Goal: Information Seeking & Learning: Learn about a topic

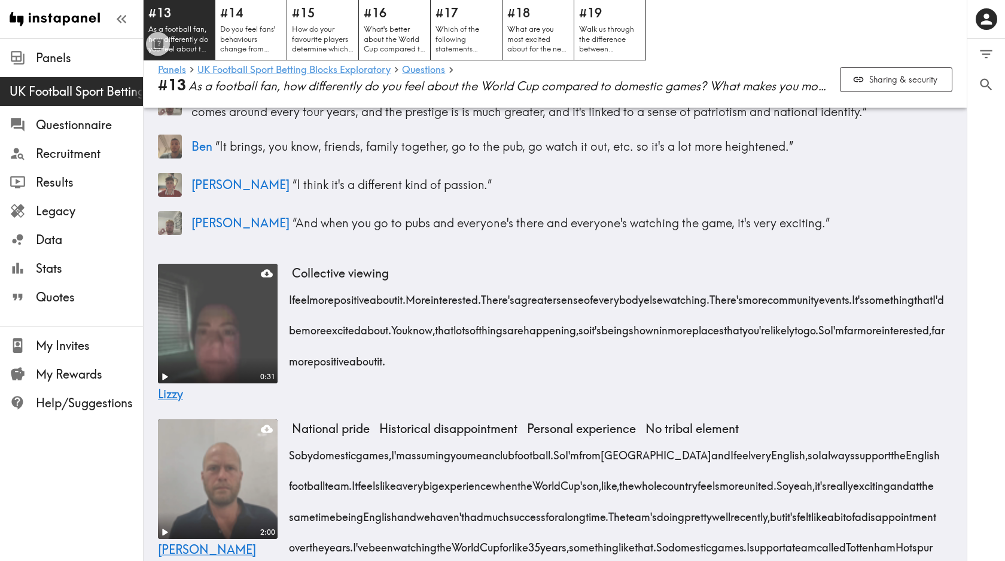
scroll to position [246, 0]
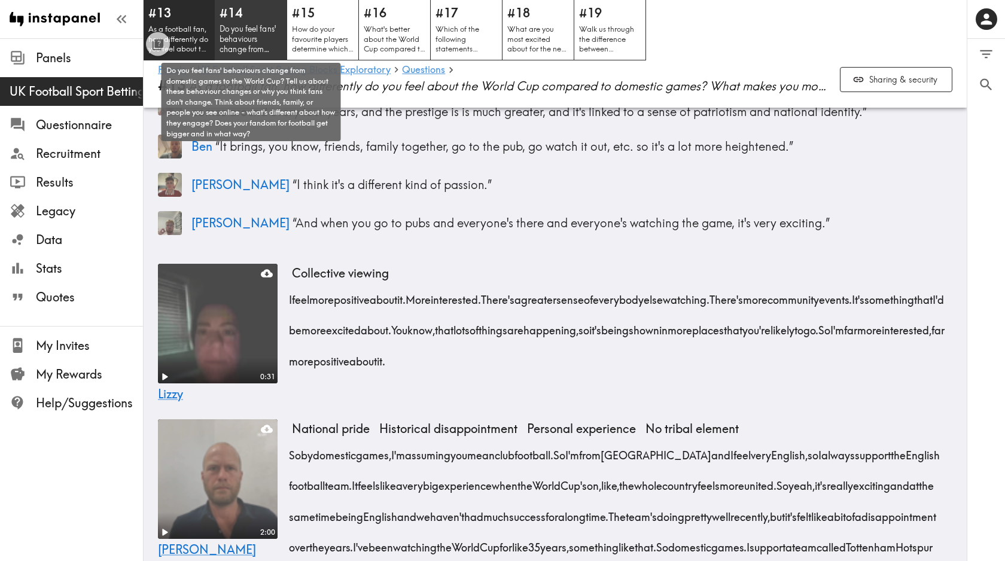
click at [246, 44] on p "Do you feel fans' behaviours change from domestic games to the World Cup? Tell …" at bounding box center [251, 39] width 63 height 31
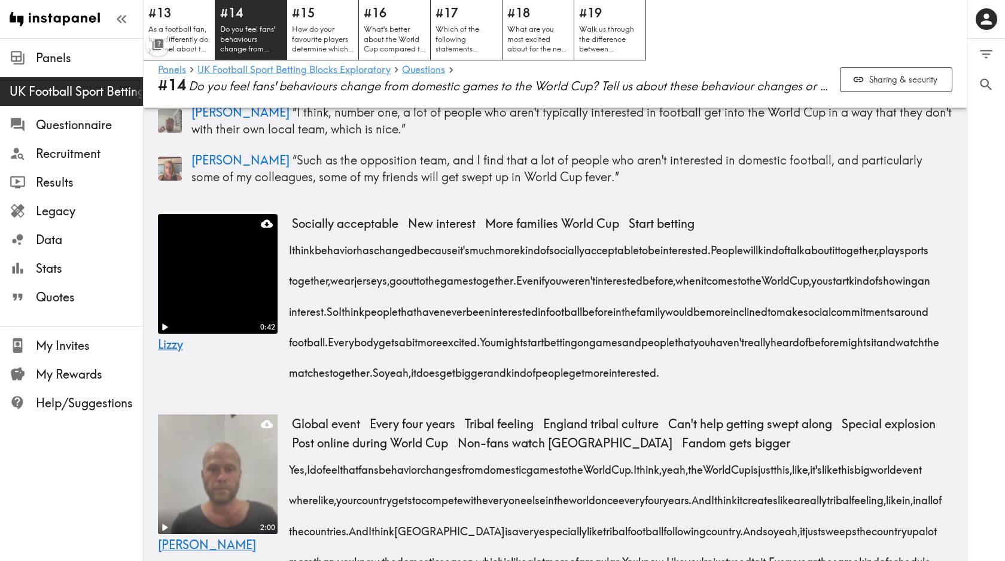
scroll to position [366, 0]
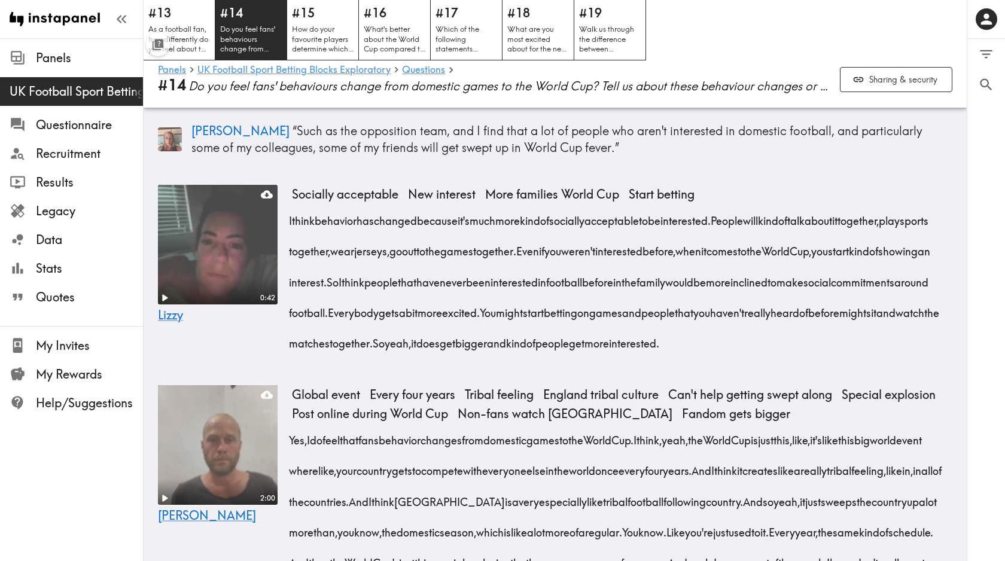
drag, startPoint x: 407, startPoint y: 372, endPoint x: 290, endPoint y: 227, distance: 186.3
click at [292, 227] on div "I think behavior has changed because it's much more kind of socially acceptable…" at bounding box center [622, 278] width 660 height 153
copy div "I think behavior has changed because it's much more kind of socially acceptable…"
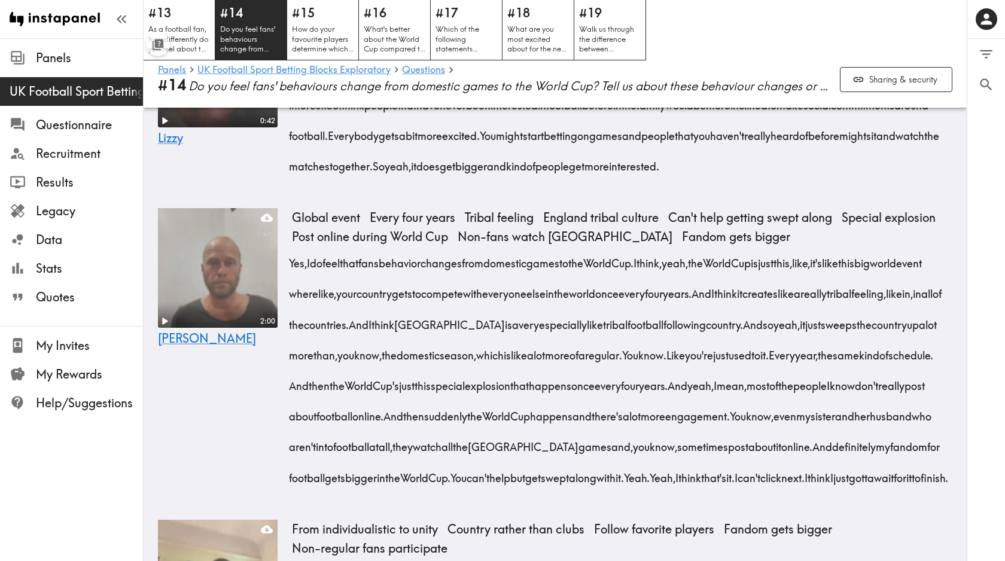
click at [887, 179] on div "I think behavior has changed because it's much more kind of socially acceptable…" at bounding box center [622, 102] width 660 height 155
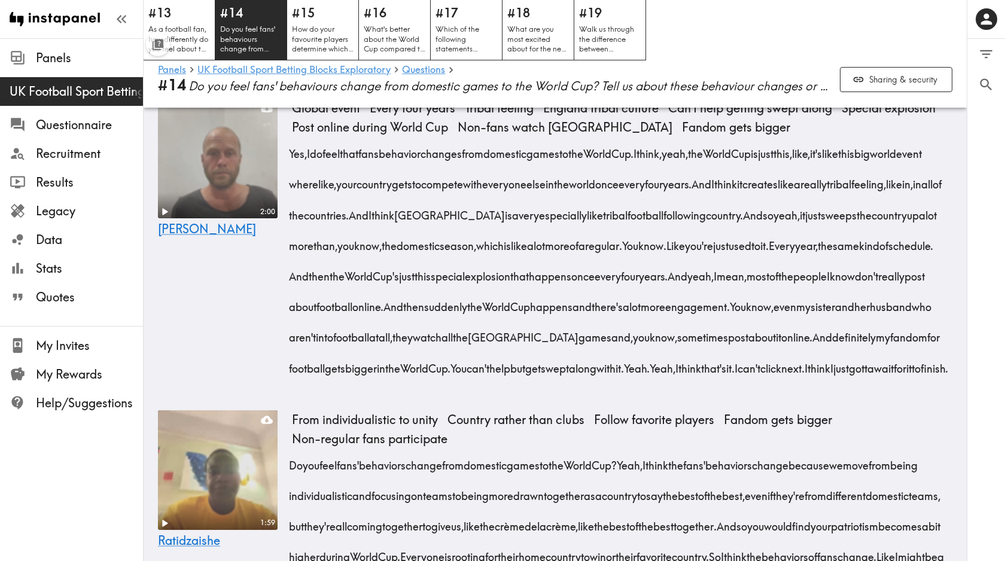
scroll to position [653, 0]
drag, startPoint x: 839, startPoint y: 431, endPoint x: 576, endPoint y: 308, distance: 291.2
click at [576, 308] on div "Yes, I do feel that fans behavior changes from domestic games to the World Cup.…" at bounding box center [622, 255] width 660 height 245
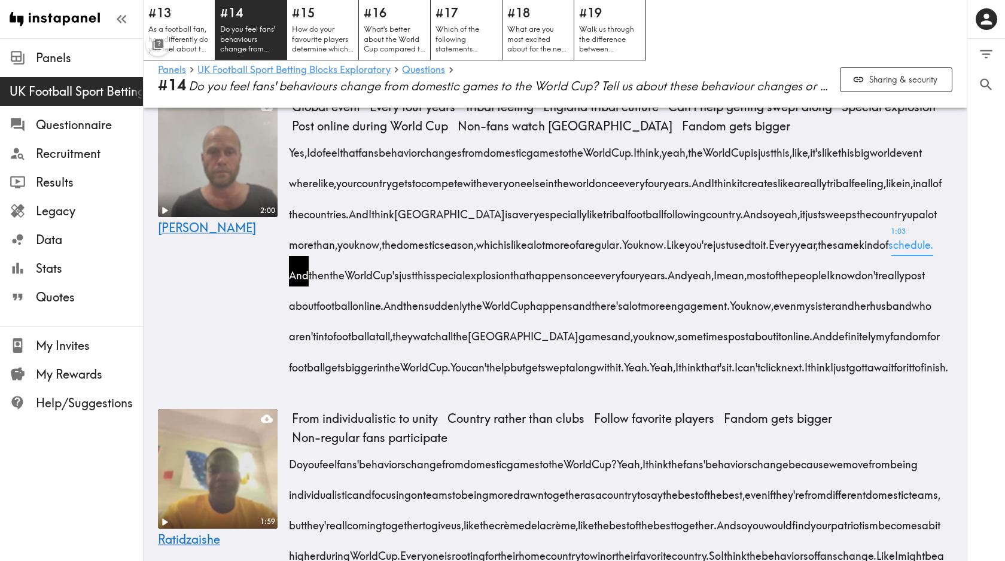
copy div "And then the World Cup's just this special explosion that happens once every fo…"
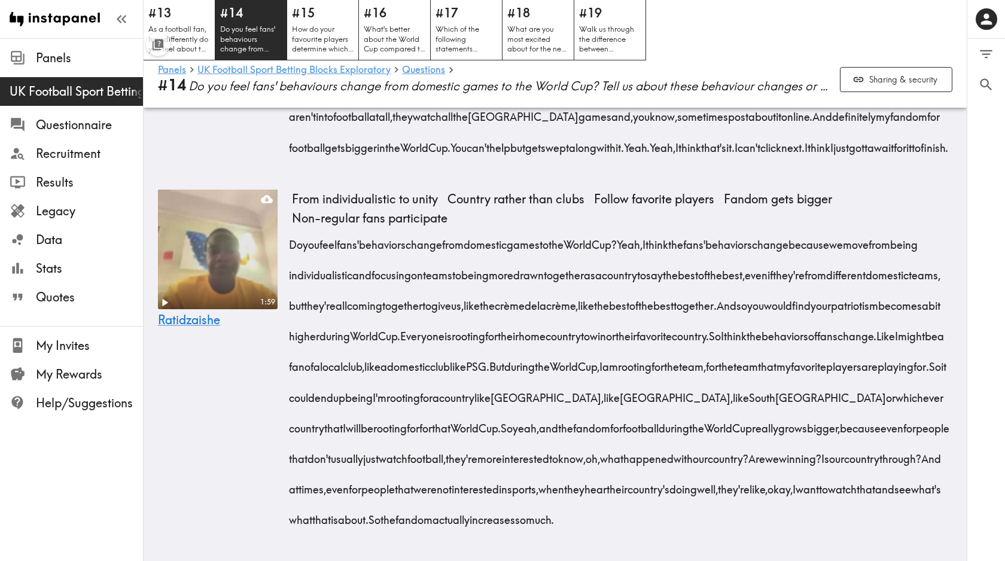
scroll to position [892, 0]
click at [147, 175] on div "2:00 Nick Global event Every four years Tribal feeling England tribal culture C…" at bounding box center [555, 24] width 823 height 302
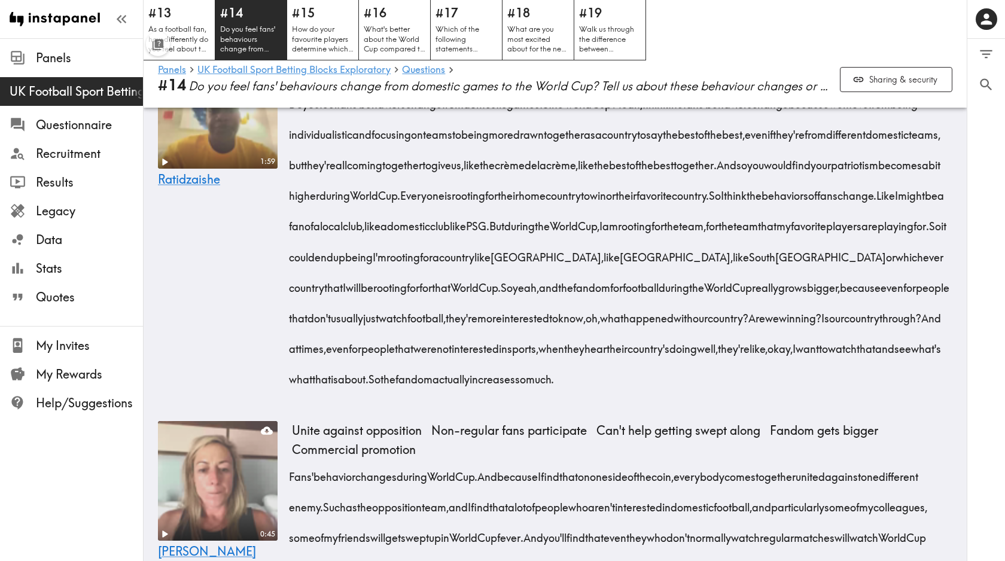
scroll to position [1022, 0]
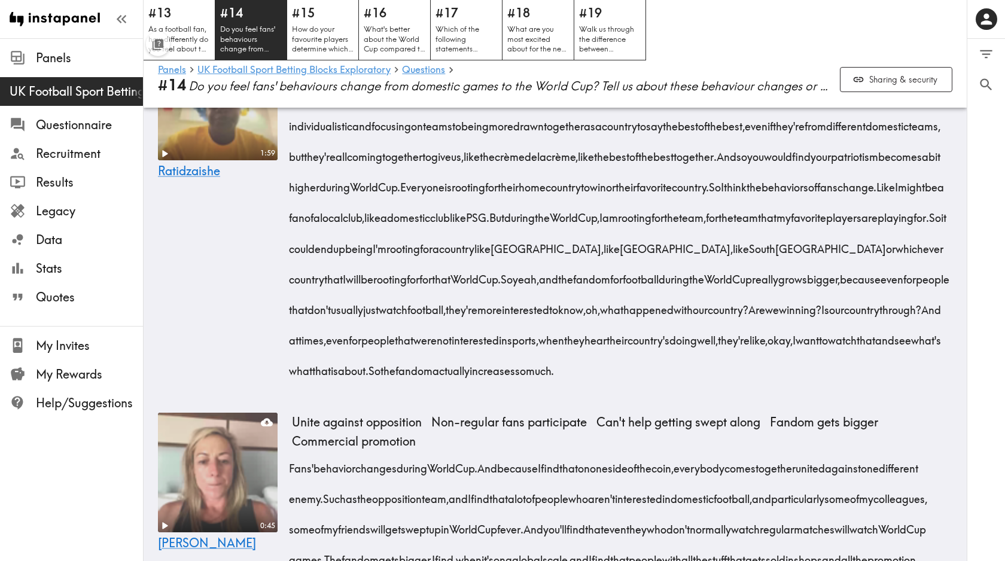
drag, startPoint x: 560, startPoint y: 467, endPoint x: 836, endPoint y: 345, distance: 302.1
click at [836, 345] on div "Do you feel fans' behaviors change from domestic games to the World Cup? Yeah, …" at bounding box center [622, 230] width 660 height 306
copy div "So yeah, and the fandom for football during the World Cup really grows bigger, …"
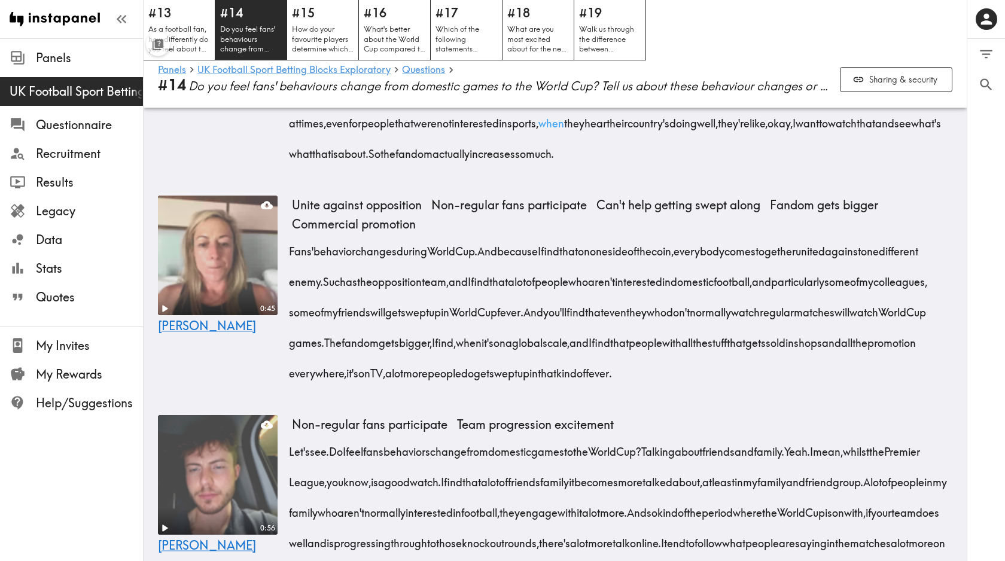
scroll to position [1258, 0]
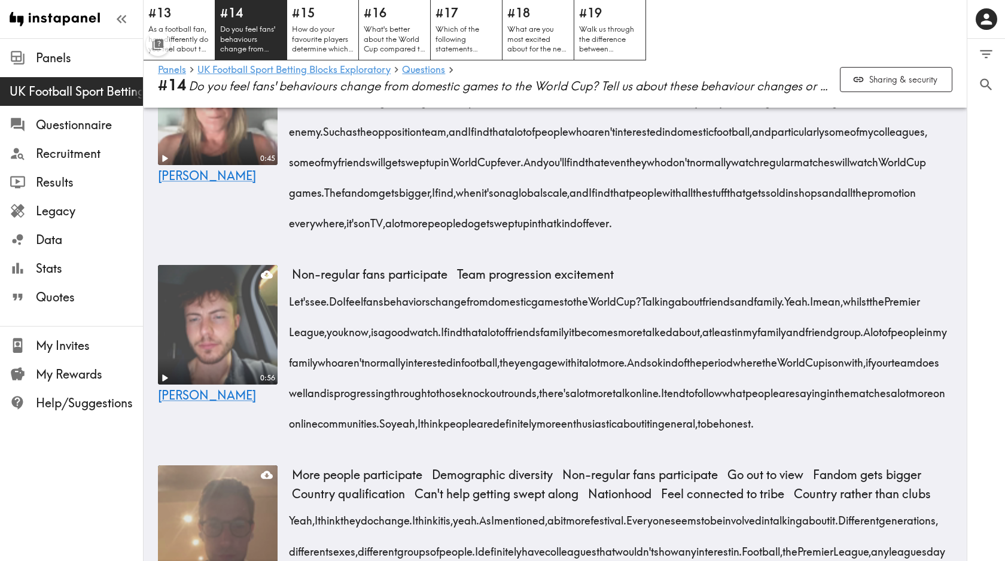
scroll to position [1390, 0]
drag, startPoint x: 930, startPoint y: 314, endPoint x: 534, endPoint y: 227, distance: 405.4
click at [534, 227] on div "Fans' behavior changes during World Cup. And because I find that on one side of…" at bounding box center [622, 157] width 660 height 153
copy div "I find that a lot of people who aren't interested in domestic football, and par…"
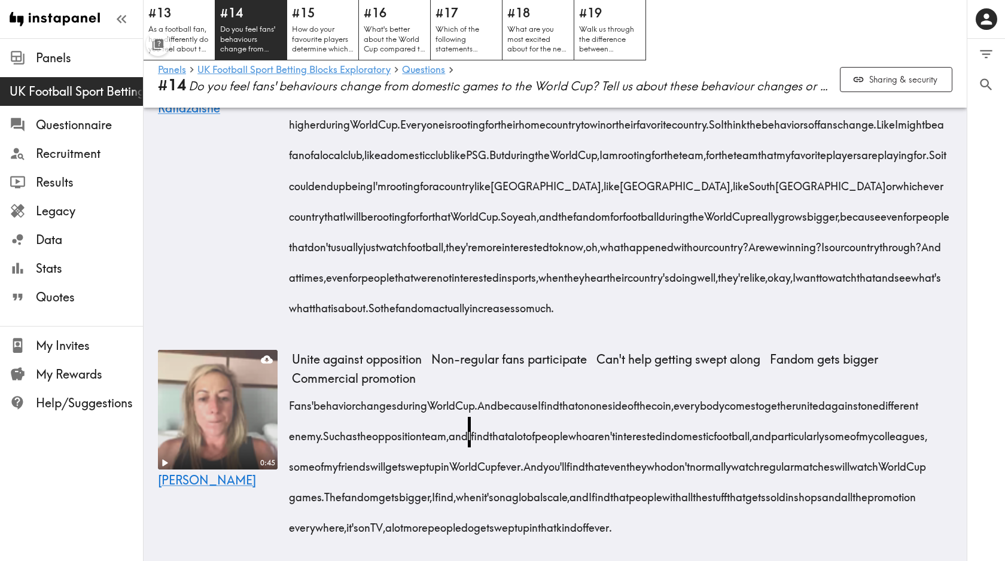
scroll to position [1093, 0]
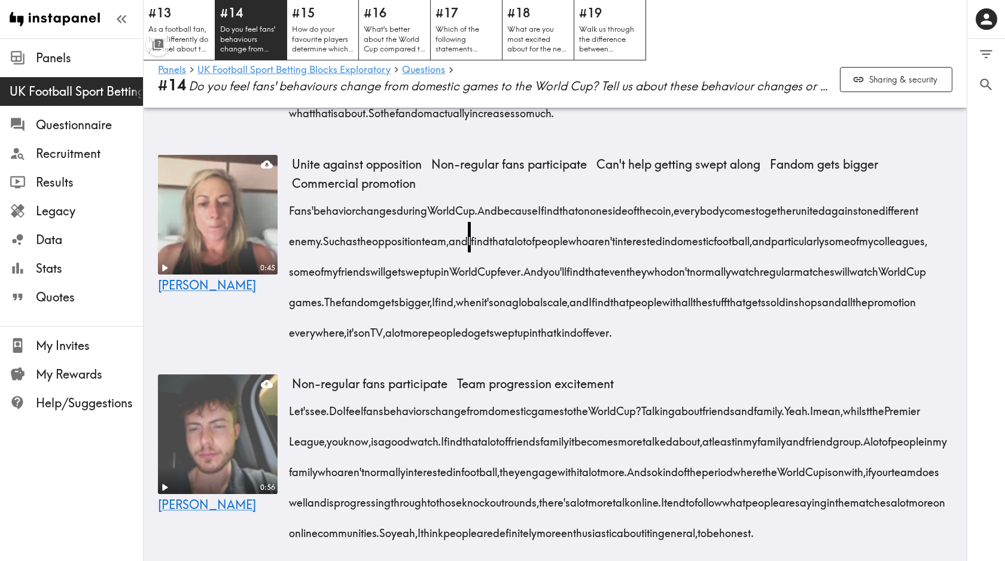
click at [976, 253] on div "0 0 Filter Responses Add matching question Search Question or answer text Quest…" at bounding box center [986, 300] width 38 height 522
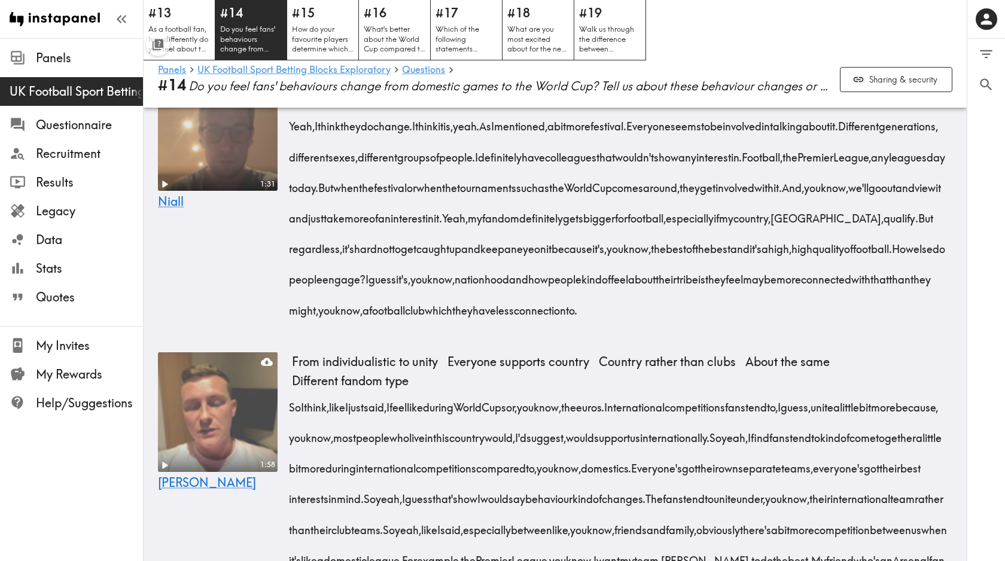
scroll to position [1794, 0]
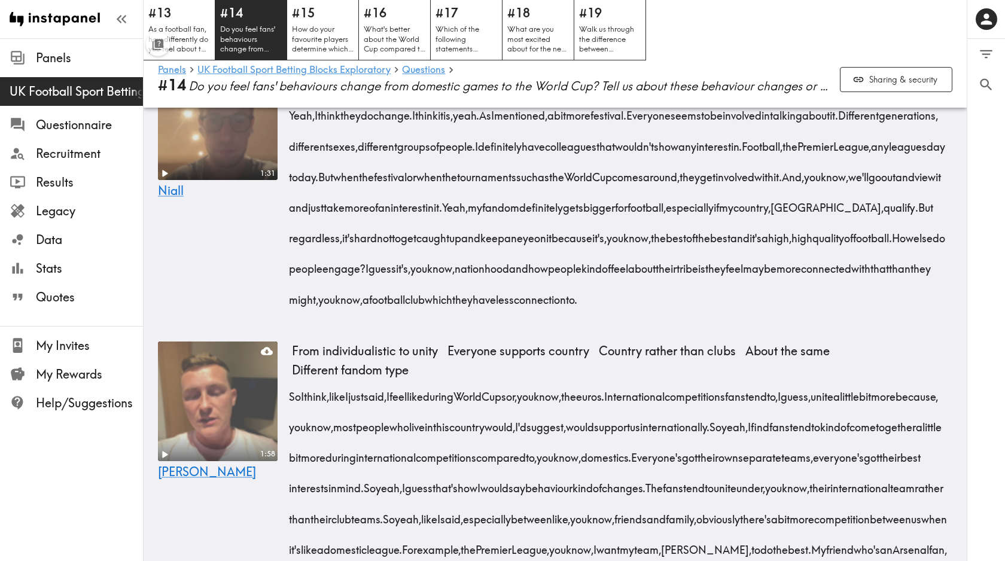
drag, startPoint x: 488, startPoint y: 450, endPoint x: 282, endPoint y: 235, distance: 297.5
click at [282, 235] on div "1:31 Niall More people participate Demographic diversity Non-regular fans parti…" at bounding box center [555, 191] width 823 height 271
click at [449, 311] on div "Yeah, I think they do change. I think it is, yeah. As I mentioned, a bit more f…" at bounding box center [622, 203] width 660 height 214
drag, startPoint x: 437, startPoint y: 456, endPoint x: 288, endPoint y: 237, distance: 265.3
click at [288, 237] on div "1:31 Niall More people participate Demographic diversity Non-regular fans parti…" at bounding box center [555, 191] width 823 height 271
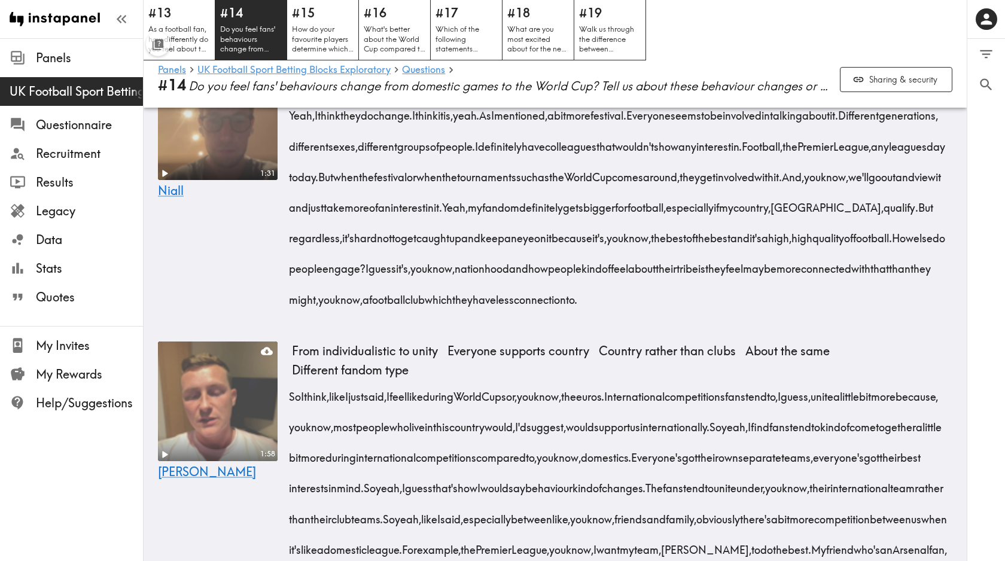
copy div "Yeah, I think they do change. I think it is, yeah. As I mentioned, a bit more f…"
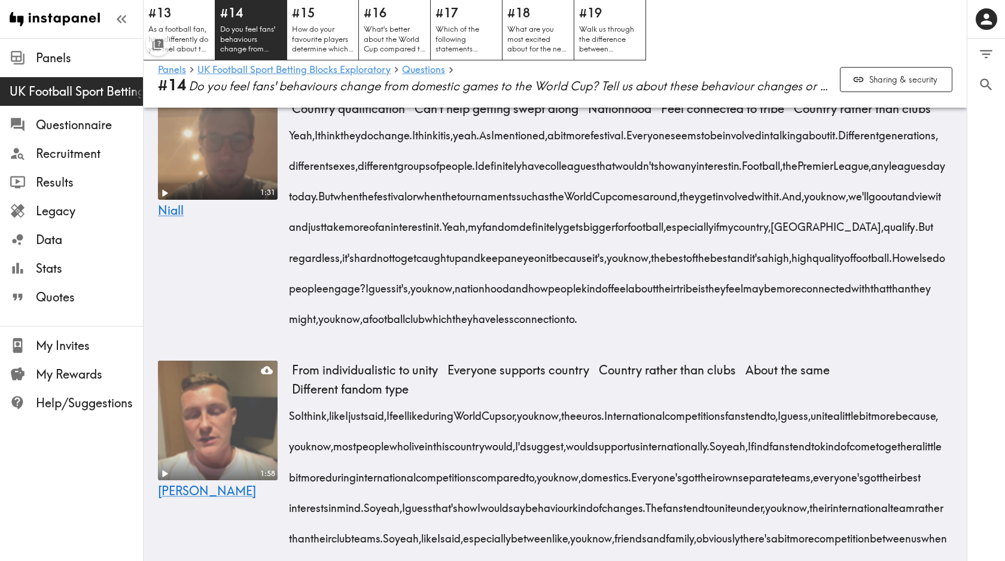
click at [983, 331] on div "0 0 Filter Responses Add matching question Search Question or answer text Quest…" at bounding box center [986, 300] width 38 height 522
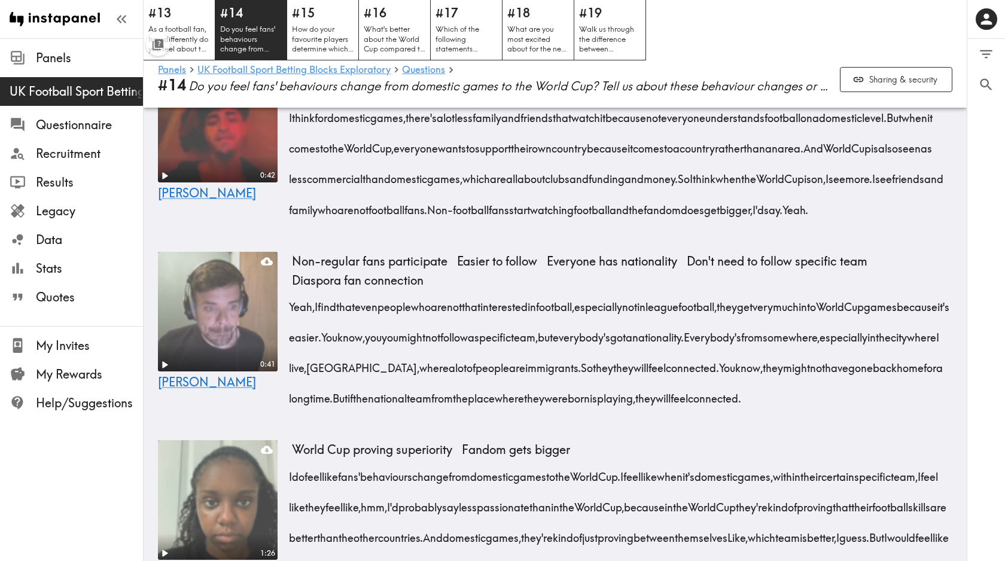
scroll to position [2519, 0]
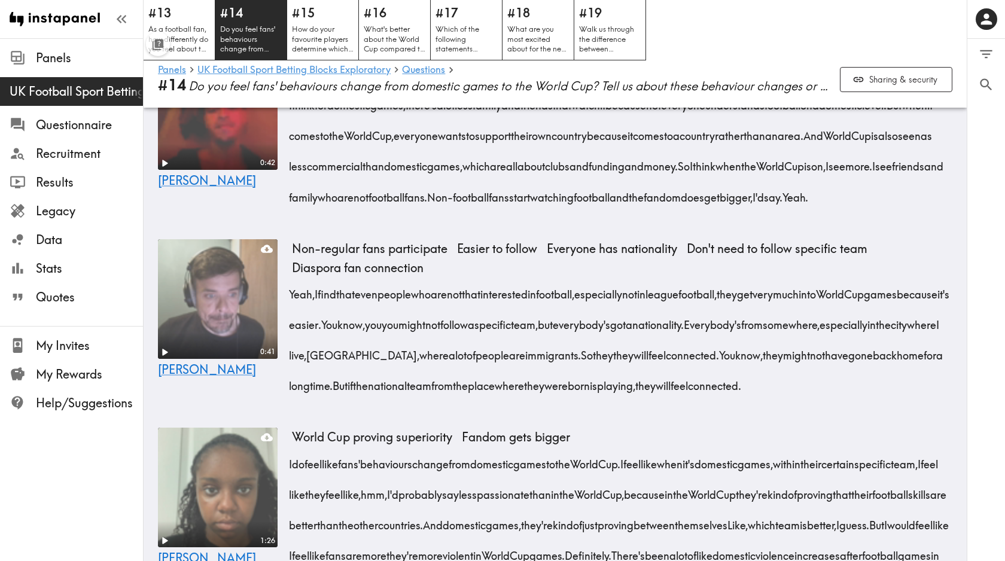
drag, startPoint x: 498, startPoint y: 378, endPoint x: 287, endPoint y: 263, distance: 239.6
click at [287, 225] on div "0:42 [PERSON_NAME] Less family watch domestic Everyone supports country Country…" at bounding box center [555, 134] width 823 height 179
copy div "I think for domestic games, there's a lot less family and friends that watch it…"
drag, startPoint x: 153, startPoint y: 336, endPoint x: 229, endPoint y: 329, distance: 76.9
click at [229, 225] on div "0:42 [PERSON_NAME] Less family watch domestic Everyone supports country Country…" at bounding box center [555, 134] width 823 height 179
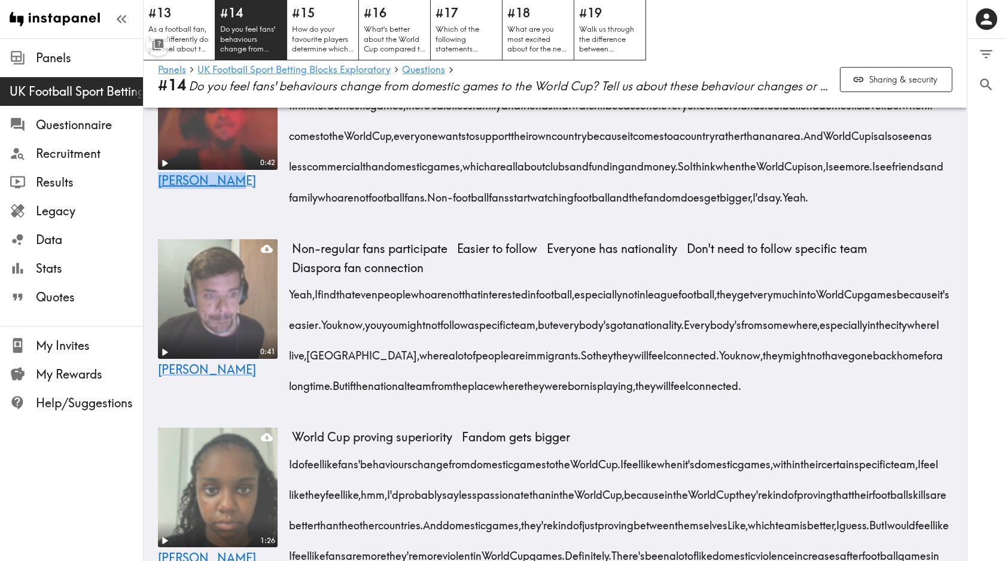
copy span "[PERSON_NAME]"
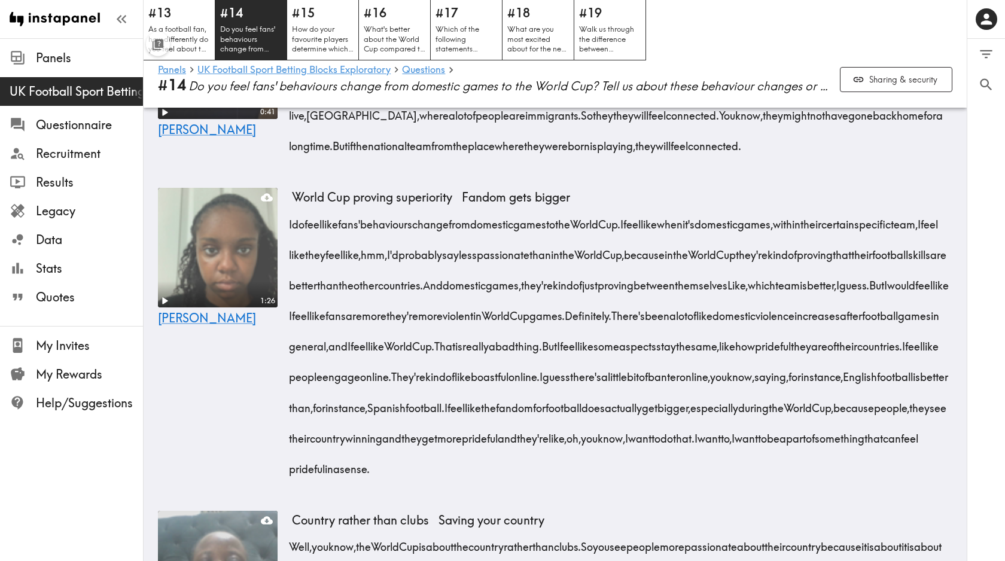
scroll to position [2784, 0]
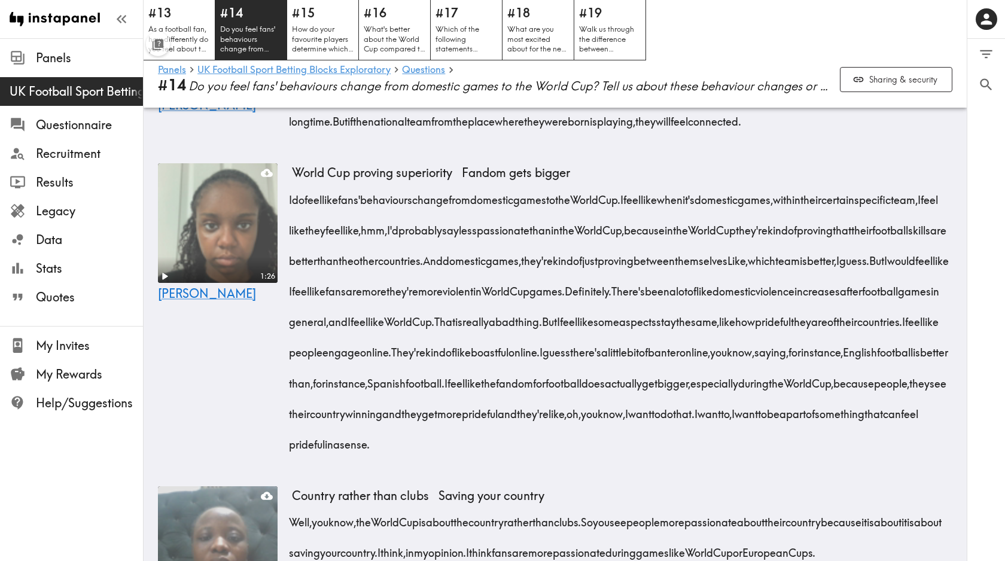
drag, startPoint x: 379, startPoint y: 334, endPoint x: 288, endPoint y: 217, distance: 148.8
click at [288, 150] on div "0:41 [PERSON_NAME] fans participate Easier to follow Everyone has nationality D…" at bounding box center [555, 59] width 823 height 179
copy div "Yeah, I find that even people who are not that interested in football, especial…"
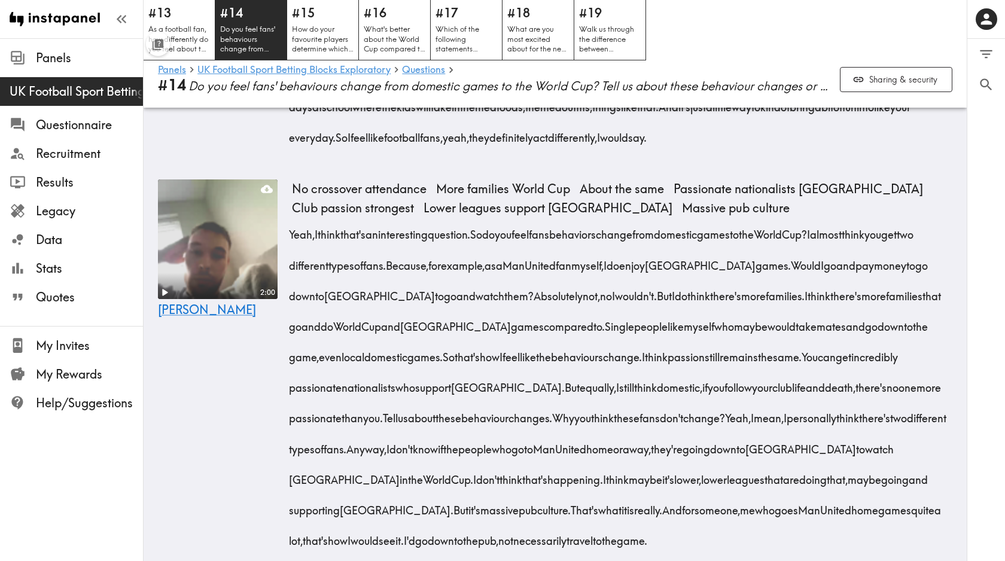
scroll to position [3479, 0]
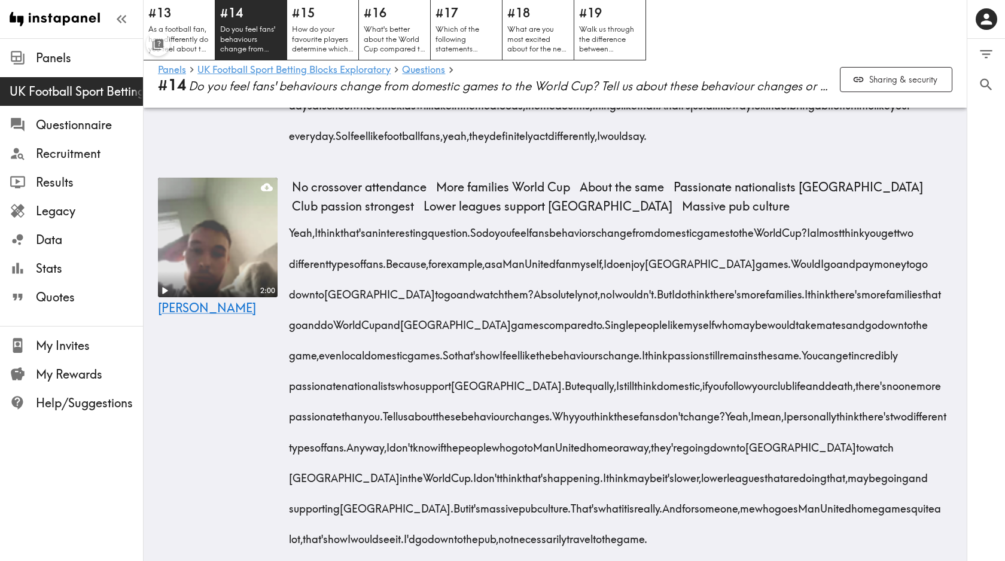
drag, startPoint x: 542, startPoint y: 416, endPoint x: 720, endPoint y: 229, distance: 258.1
click at [720, 147] on div "I think fan behaviors and attitudes in general do change quite a lot during the…" at bounding box center [622, 56] width 660 height 184
copy div "I feel like even in like my hometown, for example, people are more likely to go…"
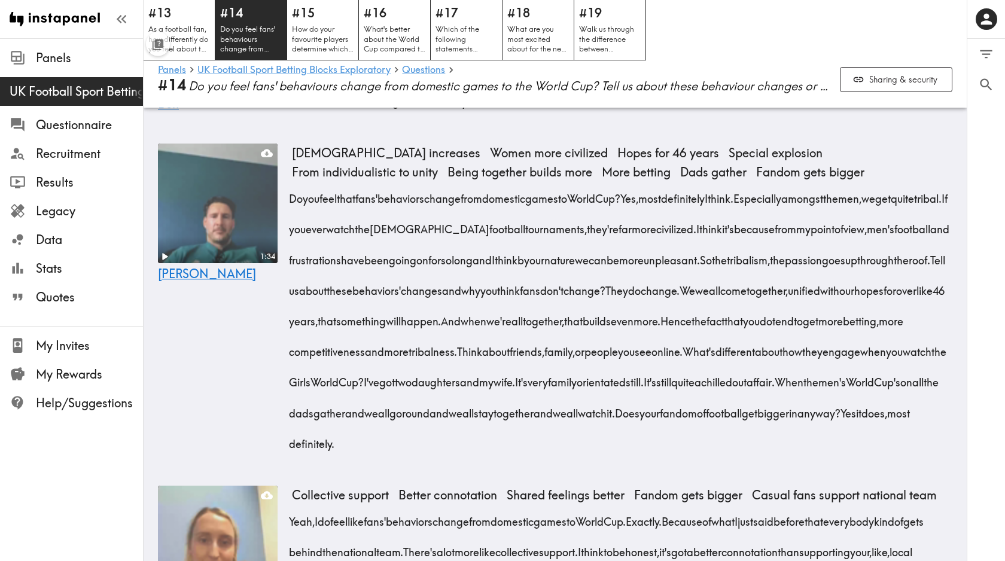
scroll to position [5060, 0]
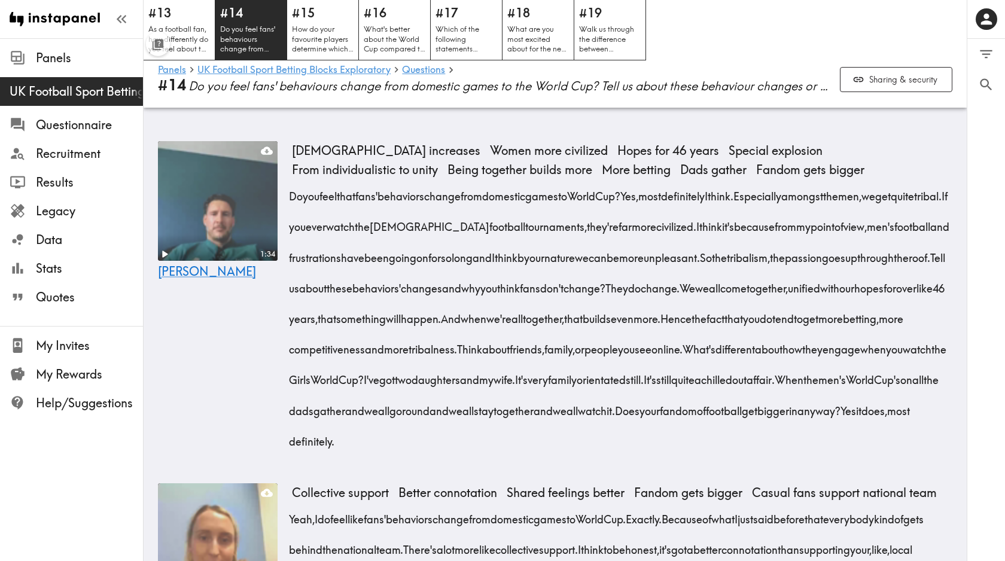
drag, startPoint x: 844, startPoint y: 440, endPoint x: 464, endPoint y: 352, distance: 389.9
click at [464, 111] on div "Yes, the behaviors definitely change. I would say people go a bit crazy for the…" at bounding box center [622, 49] width 660 height 123
copy div "I would say people go a bit crazy for the World Cup as it is only every four ye…"
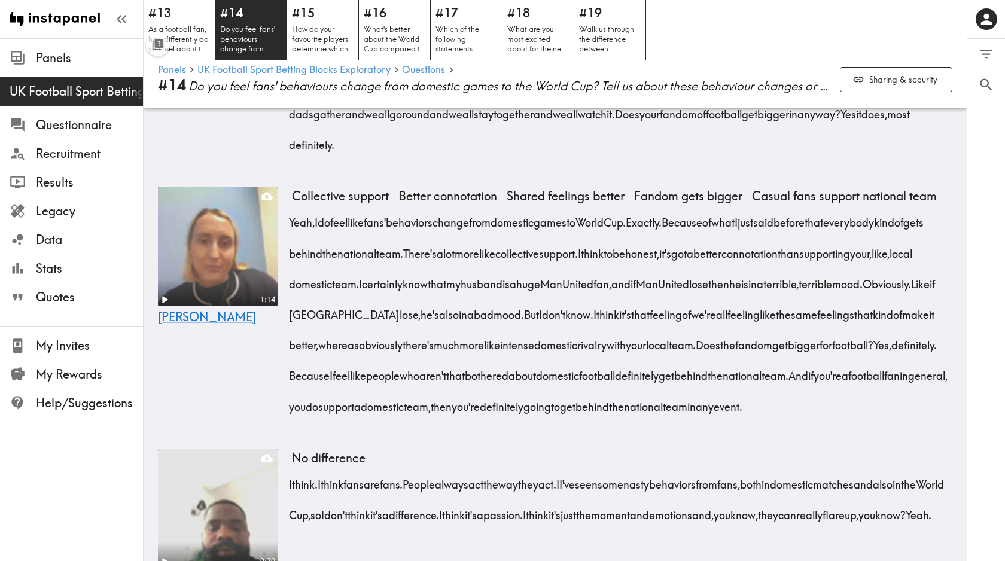
scroll to position [5356, 0]
click at [975, 223] on div "0 0 Filter Responses Add matching question Search Question or answer text Quest…" at bounding box center [986, 300] width 38 height 522
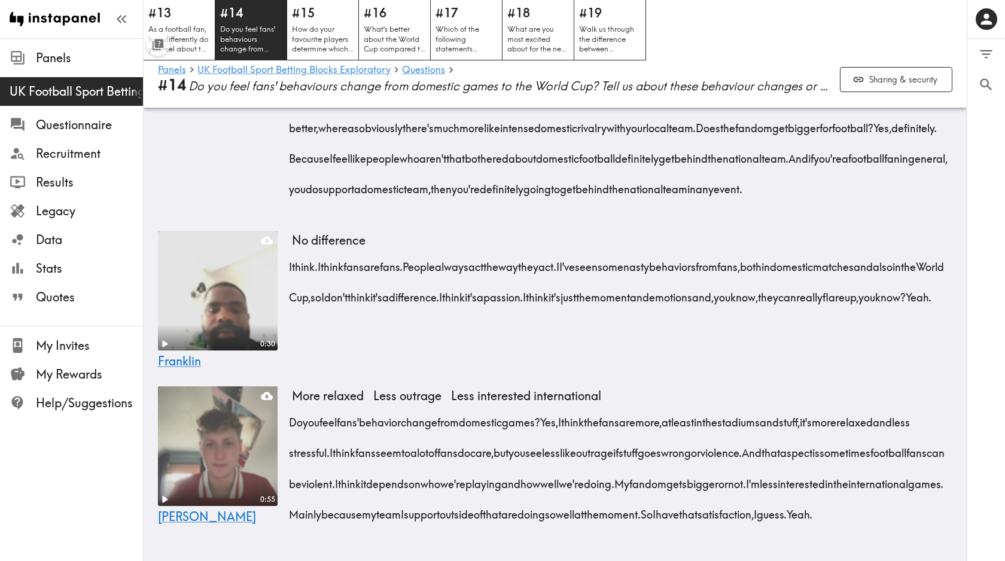
scroll to position [5991, 0]
click at [392, 47] on p "What's better about the World Cup compared to domestic games and vice versa, wh…" at bounding box center [394, 39] width 63 height 31
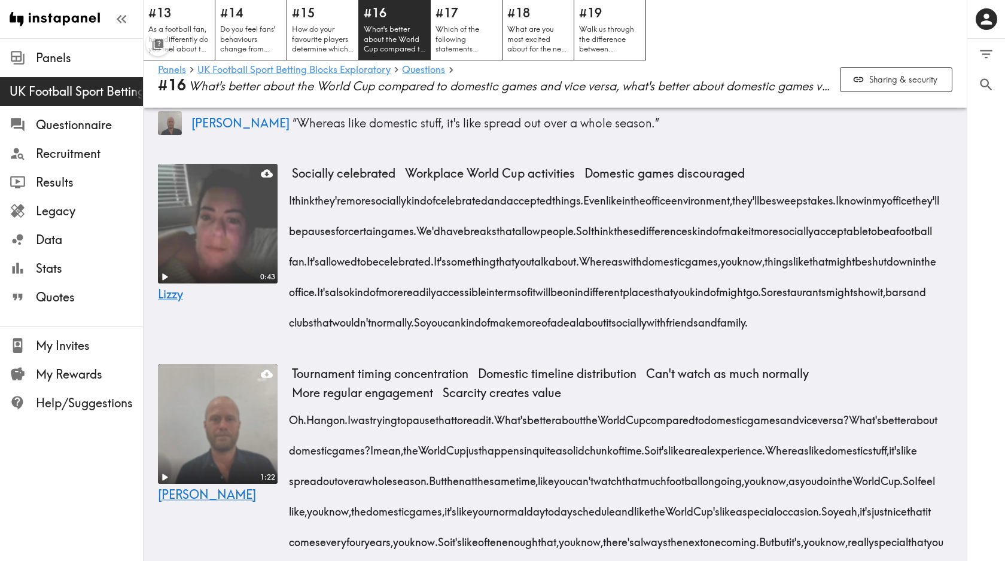
scroll to position [349, 0]
drag, startPoint x: 562, startPoint y: 343, endPoint x: 288, endPoint y: 193, distance: 313.0
click at [288, 193] on div "0:43 Lizzy Socially celebrated Workplace World Cup activities Domestic games di…" at bounding box center [555, 253] width 823 height 191
click at [960, 344] on div "0:43 Lizzy Socially celebrated Workplace World Cup activities Domestic games di…" at bounding box center [555, 254] width 823 height 191
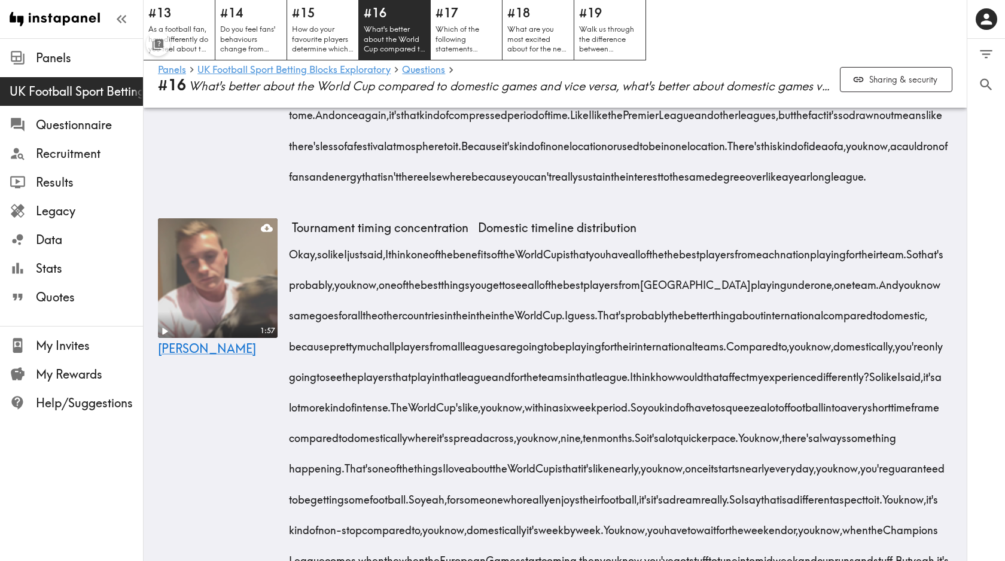
scroll to position [2014, 0]
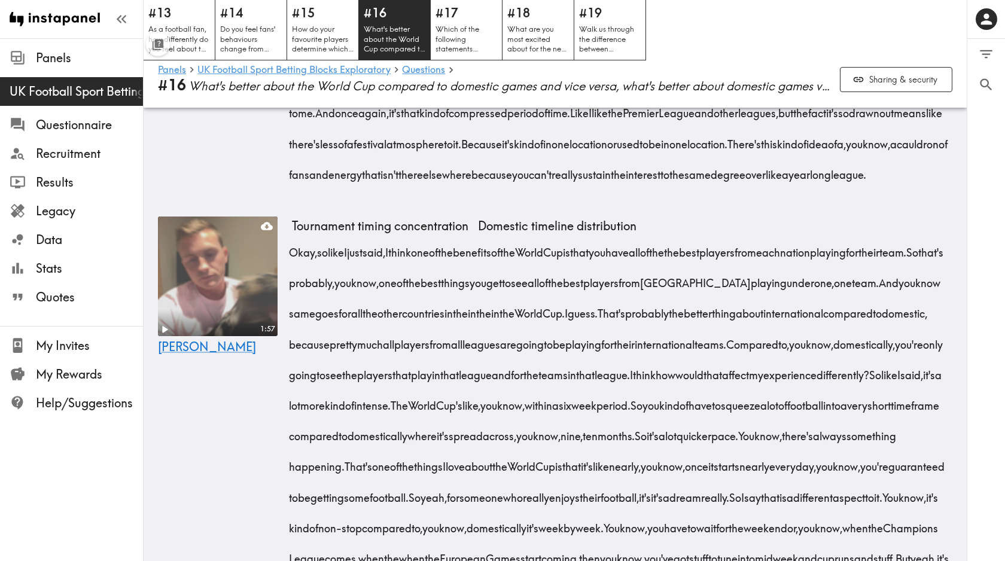
drag, startPoint x: 790, startPoint y: 383, endPoint x: 491, endPoint y: 343, distance: 301.7
click at [491, 186] on div "It's just the kind of competitive nature. It's the top tier. So, you know, it's…" at bounding box center [622, 94] width 660 height 184
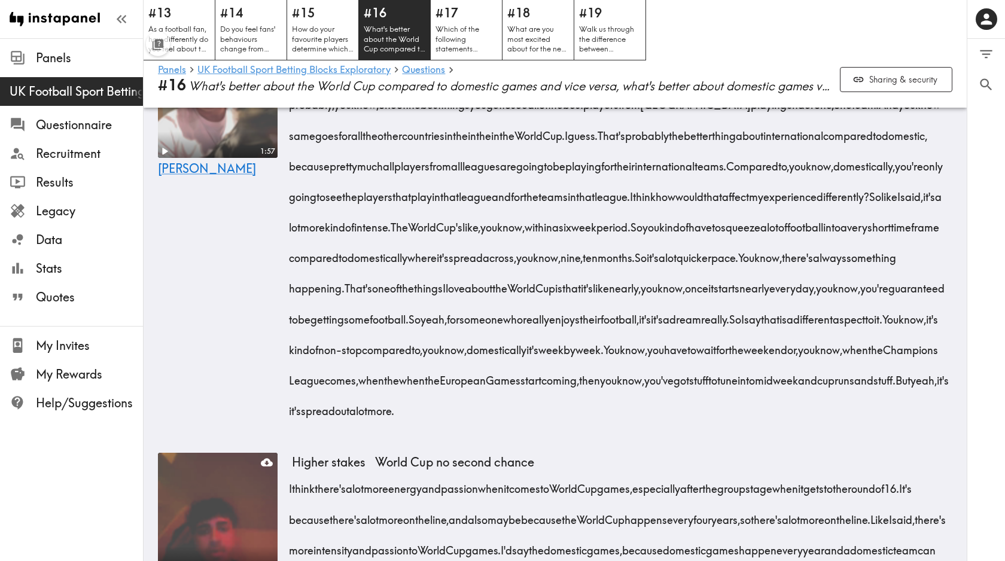
click at [982, 249] on div "0 0 Filter Responses Add matching question Search Question or answer text Quest…" at bounding box center [986, 300] width 38 height 522
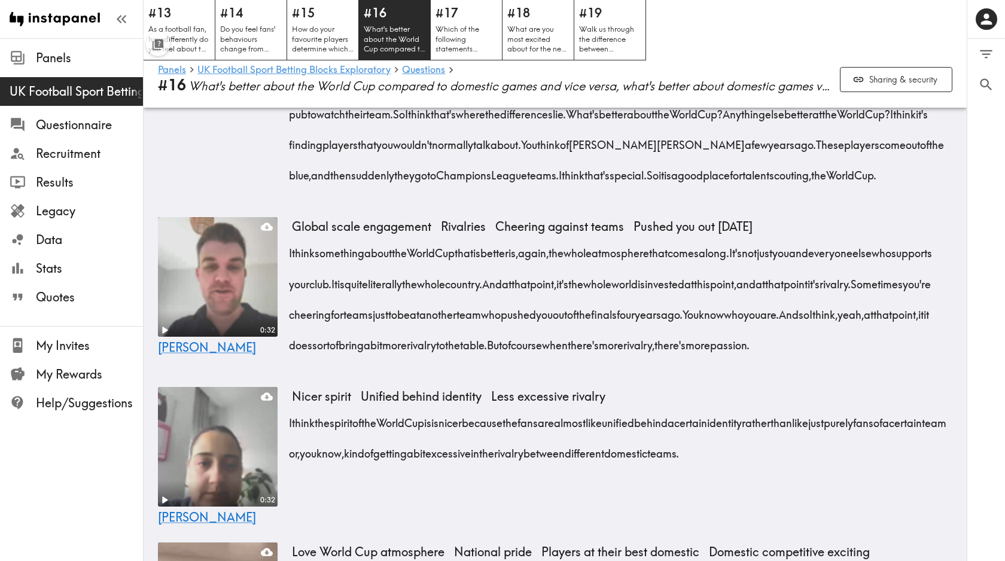
scroll to position [3894, 0]
drag, startPoint x: 284, startPoint y: 169, endPoint x: 283, endPoint y: 183, distance: 13.8
click at [283, 183] on div "2:00 [PERSON_NAME] Everyone pub drunk Unified behind identity World Cup fans pe…" at bounding box center [555, 16] width 823 height 375
drag, startPoint x: 288, startPoint y: 165, endPoint x: 463, endPoint y: 238, distance: 190.1
click at [463, 204] on div "2:00 [PERSON_NAME] Everyone pub drunk Unified behind identity World Cup fans pe…" at bounding box center [555, 16] width 823 height 375
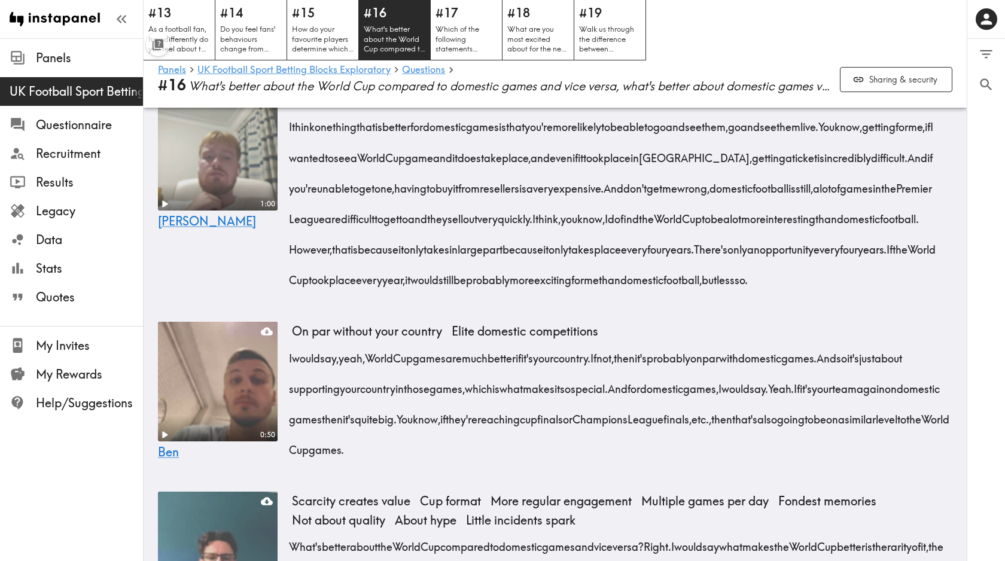
scroll to position [4657, 0]
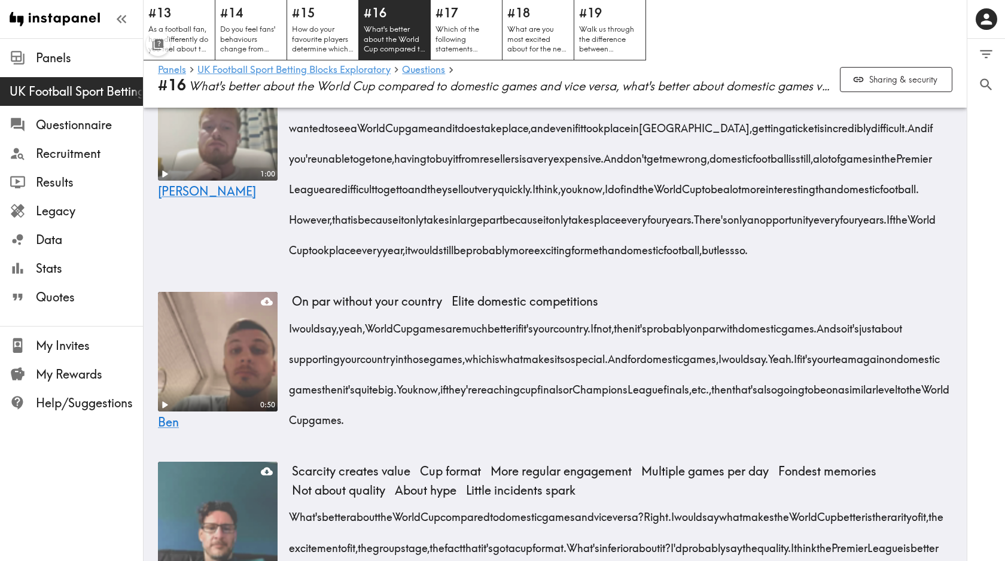
drag, startPoint x: 285, startPoint y: 191, endPoint x: 893, endPoint y: 223, distance: 608.7
drag, startPoint x: 285, startPoint y: 193, endPoint x: 891, endPoint y: 230, distance: 607.2
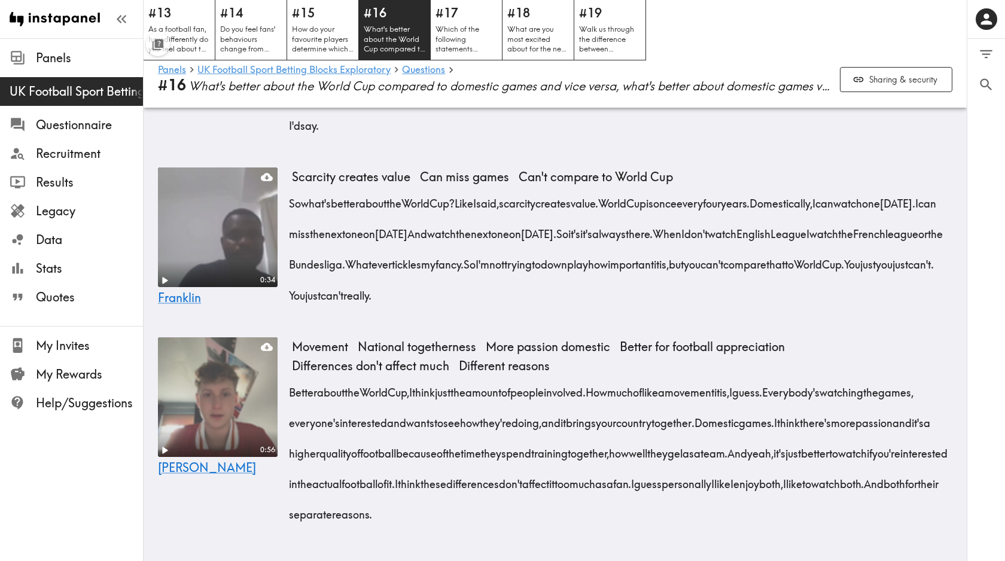
scroll to position [5676, 0]
drag, startPoint x: 775, startPoint y: 354, endPoint x: 373, endPoint y: 297, distance: 406.0
click at [373, 137] on div "I think what is better about the World Cup is what I said. Like that feeling of…" at bounding box center [622, 45] width 660 height 184
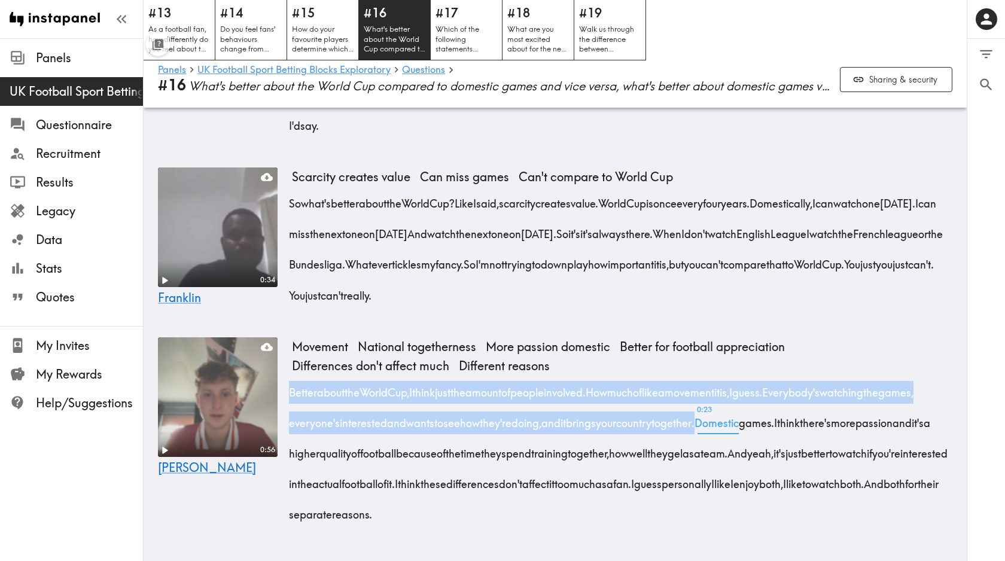
drag, startPoint x: 288, startPoint y: 389, endPoint x: 792, endPoint y: 424, distance: 505.5
click at [792, 424] on div "0:56 [PERSON_NAME] Movement National togetherness More passion domestic Better …" at bounding box center [555, 438] width 823 height 210
drag, startPoint x: 285, startPoint y: 396, endPoint x: 800, endPoint y: 428, distance: 515.5
click at [800, 428] on div "0:56 [PERSON_NAME] Movement National togetherness More passion domestic Better …" at bounding box center [555, 438] width 823 height 210
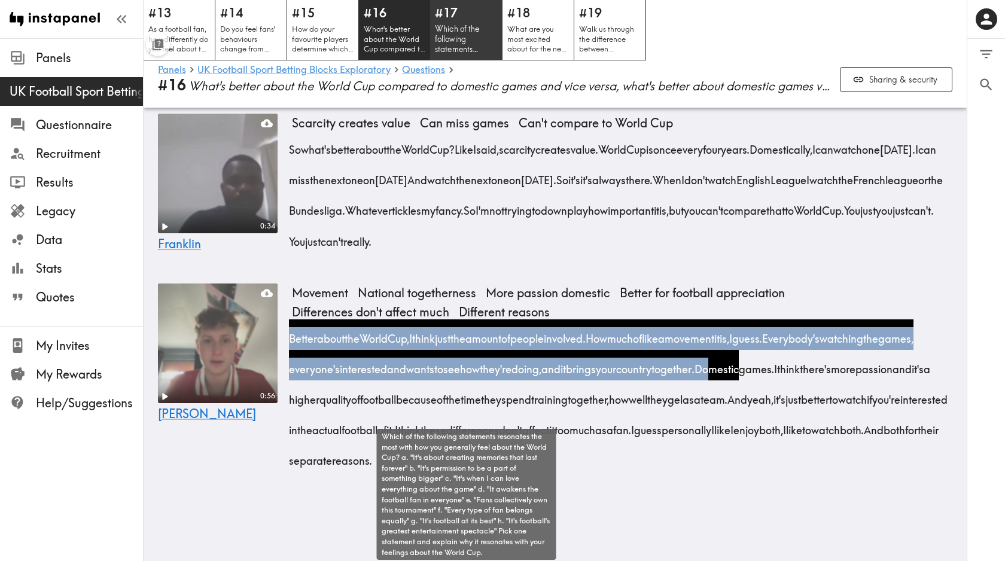
click at [481, 41] on p "Which of the following statements resonates the most with how you generally fee…" at bounding box center [466, 39] width 63 height 31
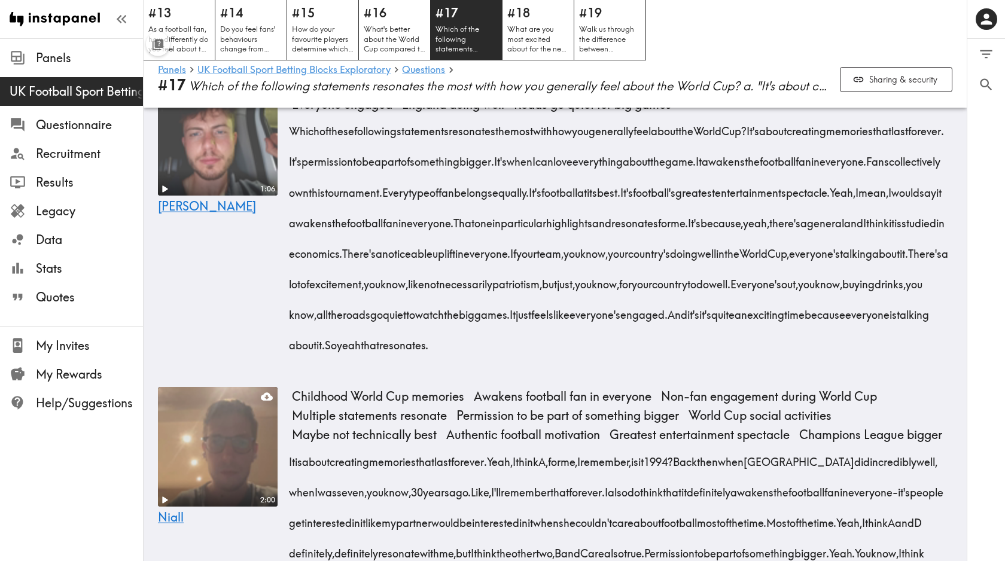
scroll to position [1364, 0]
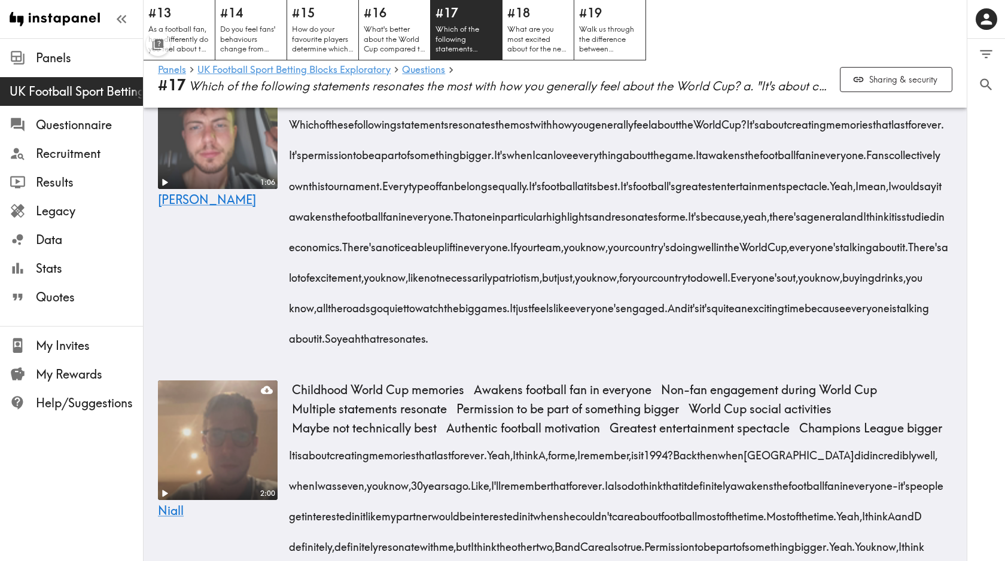
drag, startPoint x: 676, startPoint y: 294, endPoint x: 803, endPoint y: 425, distance: 182.8
click at [803, 351] on div "Which of these following statements resonates the most with how you generally f…" at bounding box center [622, 227] width 660 height 245
drag, startPoint x: 541, startPoint y: 419, endPoint x: 679, endPoint y: 306, distance: 178.1
click at [679, 306] on div "Which of these following statements resonates the most with how you generally f…" at bounding box center [622, 227] width 660 height 245
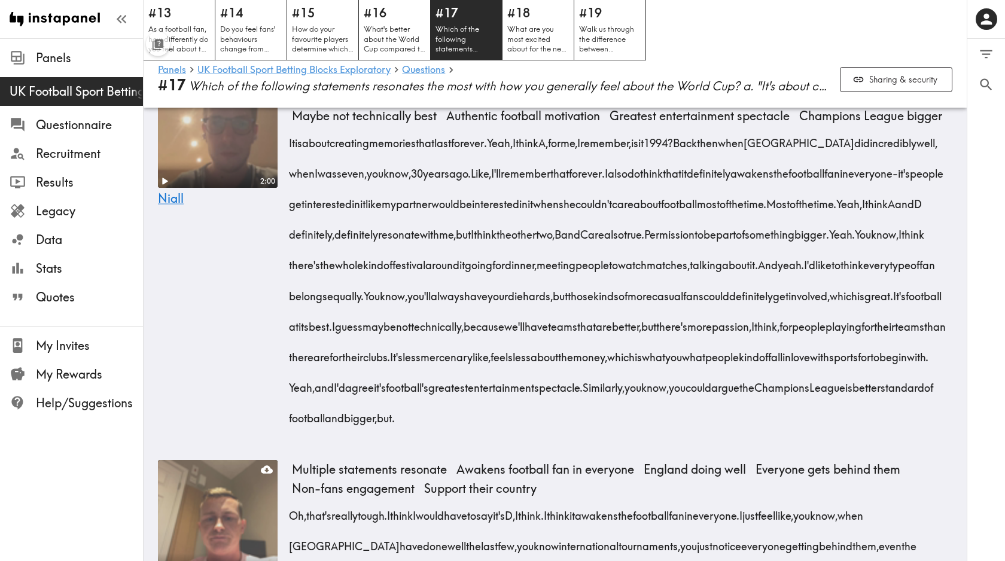
scroll to position [1676, 0]
click at [974, 240] on div "0 0 Filter Responses Add matching question Search Question or answer text Quest…" at bounding box center [986, 300] width 38 height 522
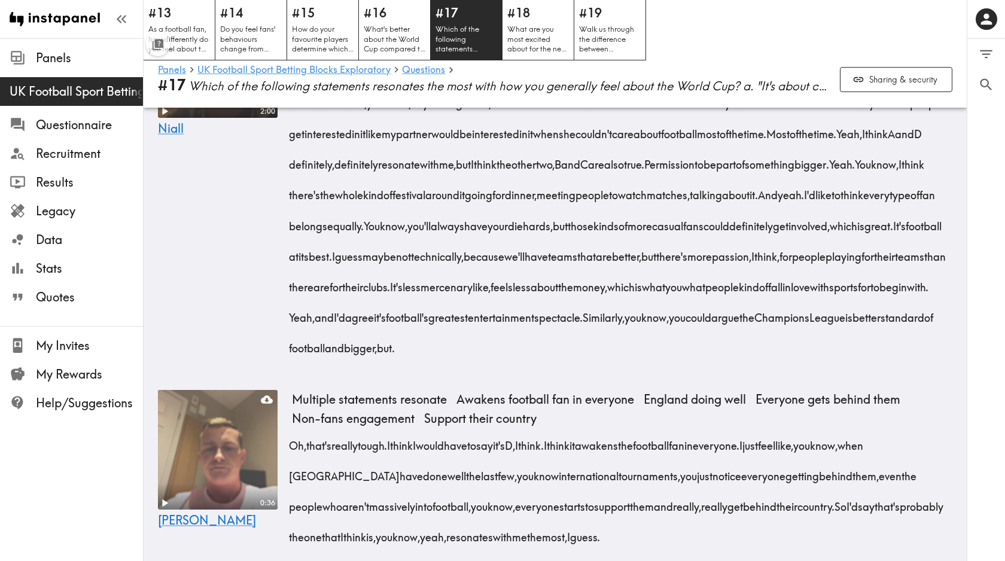
scroll to position [1749, 0]
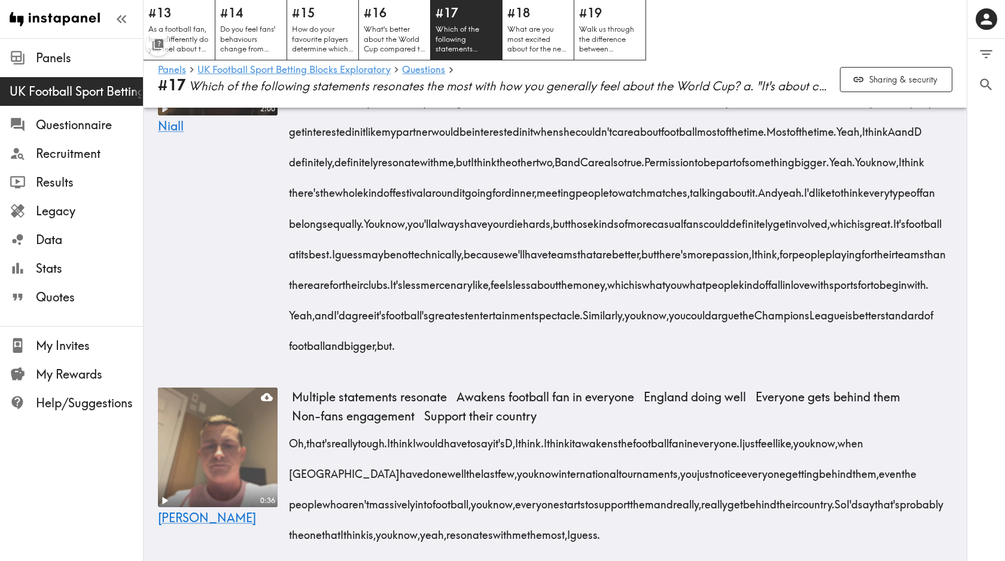
drag, startPoint x: 553, startPoint y: 483, endPoint x: 459, endPoint y: 311, distance: 196.5
click at [459, 311] on div "It is about creating memories that last forever. Yeah, I think A, for me, I rem…" at bounding box center [622, 204] width 660 height 306
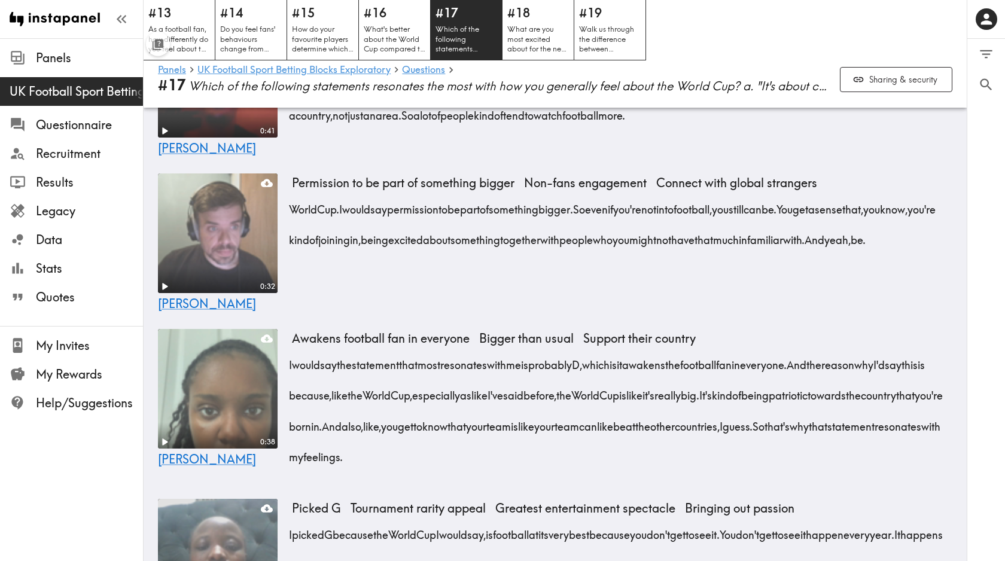
scroll to position [2309, 0]
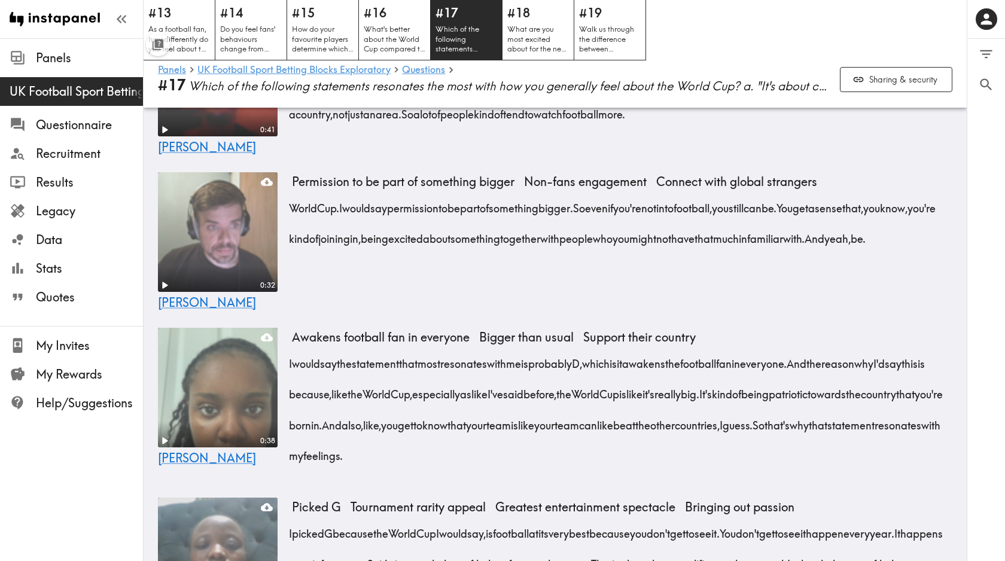
drag, startPoint x: 456, startPoint y: 418, endPoint x: 611, endPoint y: 356, distance: 167.3
click at [611, 250] on div "World Cup. I would say permission to be part of something bigger. So even if yo…" at bounding box center [622, 219] width 660 height 61
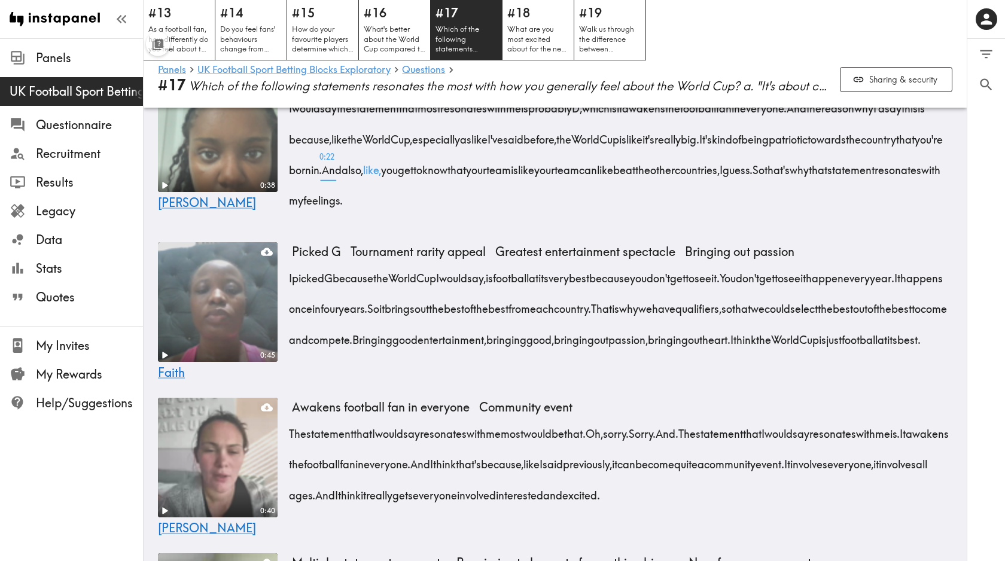
scroll to position [2564, 0]
click at [969, 326] on div "0 0 Filter Responses Add matching question Search Question or answer text Quest…" at bounding box center [986, 300] width 38 height 522
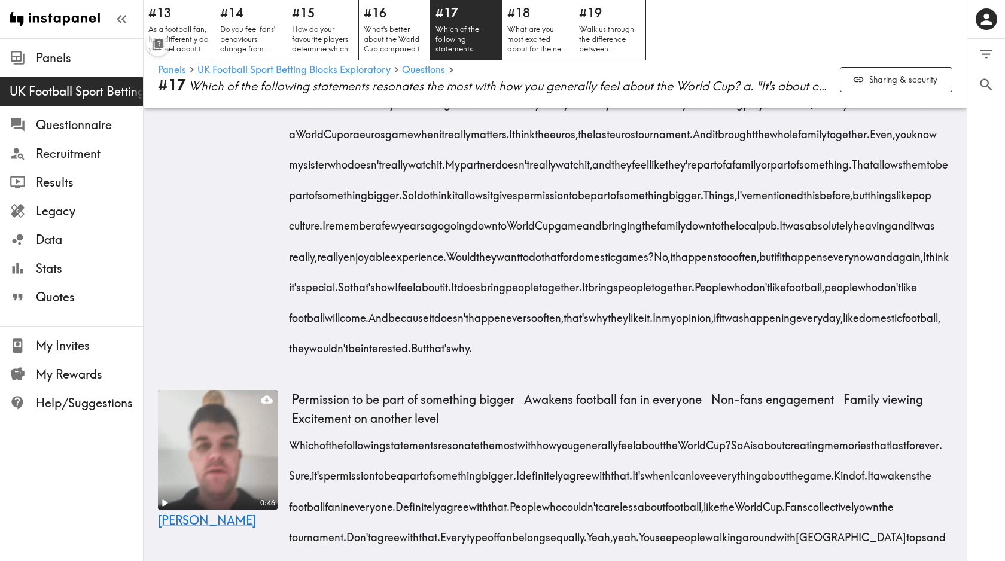
scroll to position [3159, 0]
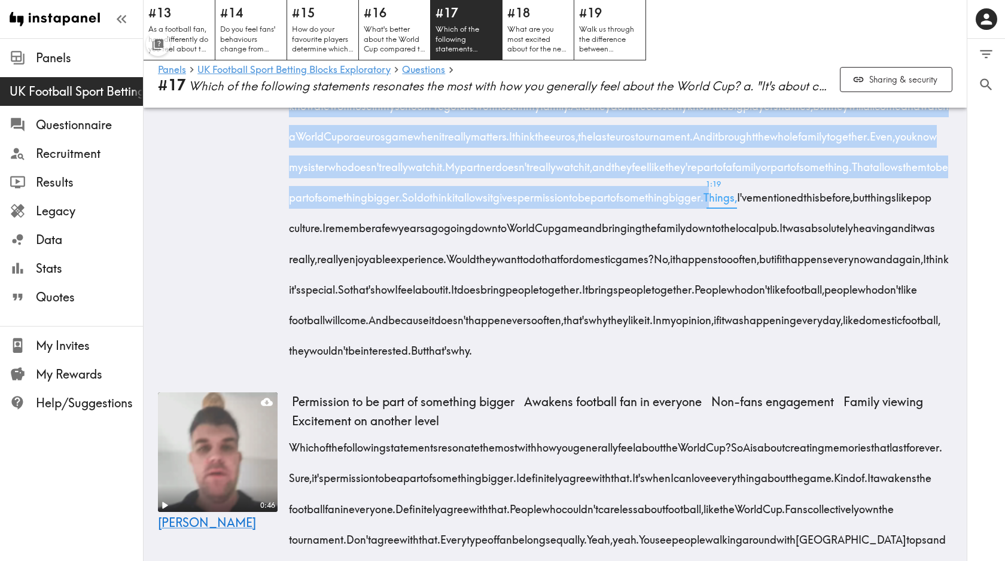
drag, startPoint x: 286, startPoint y: 171, endPoint x: 725, endPoint y: 384, distance: 488.3
click at [725, 378] on div "2:00 [PERSON_NAME] Multiple statements resonate Permission to be part of someth…" at bounding box center [555, 166] width 823 height 424
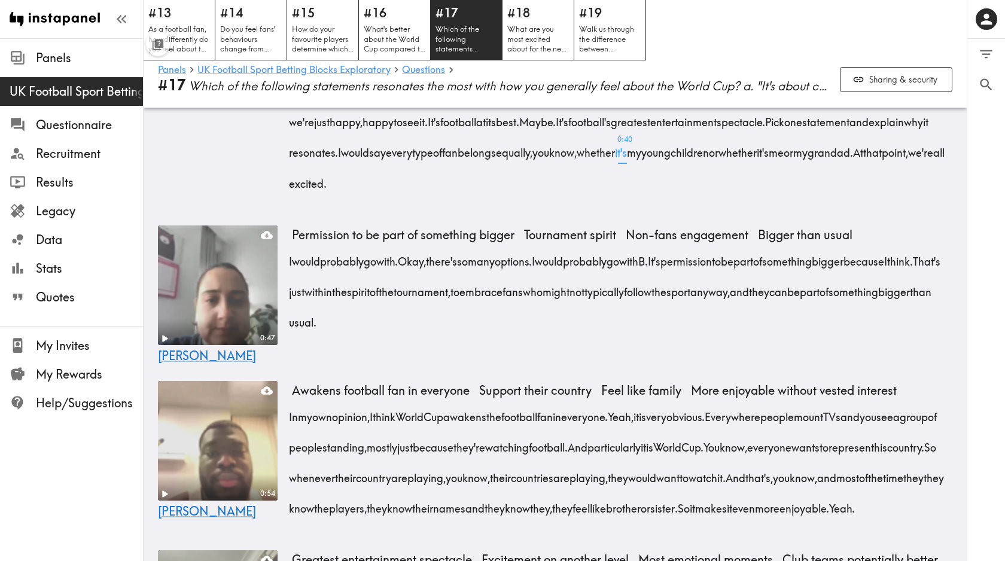
scroll to position [3608, 0]
drag, startPoint x: 872, startPoint y: 367, endPoint x: 855, endPoint y: 278, distance: 90.7
click at [855, 194] on div "Which of the following statements resonate the most with how you generally feel…" at bounding box center [622, 87] width 660 height 214
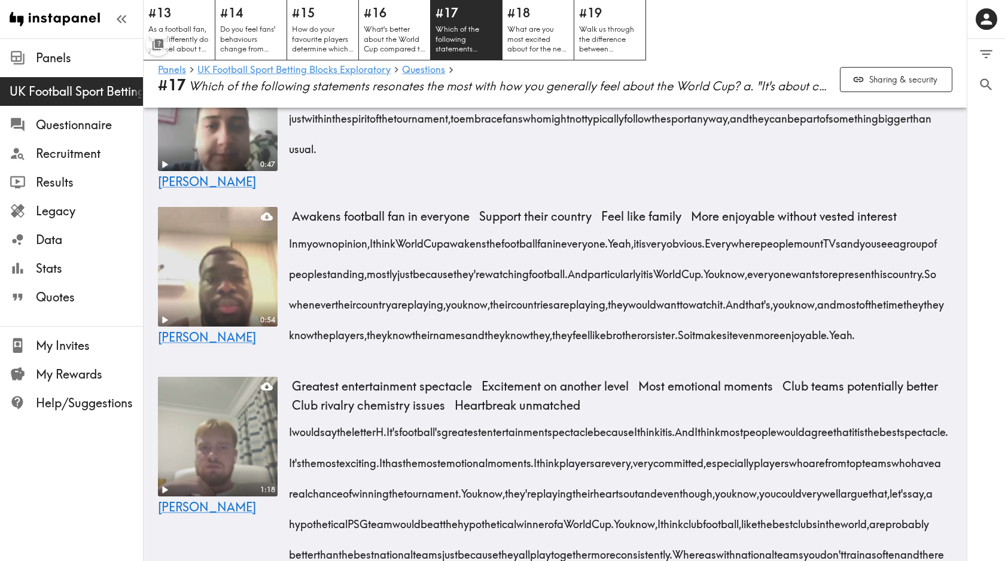
scroll to position [3781, 0]
click at [976, 211] on div "0 0 Filter Responses Add matching question Search Question or answer text Quest…" at bounding box center [986, 300] width 38 height 522
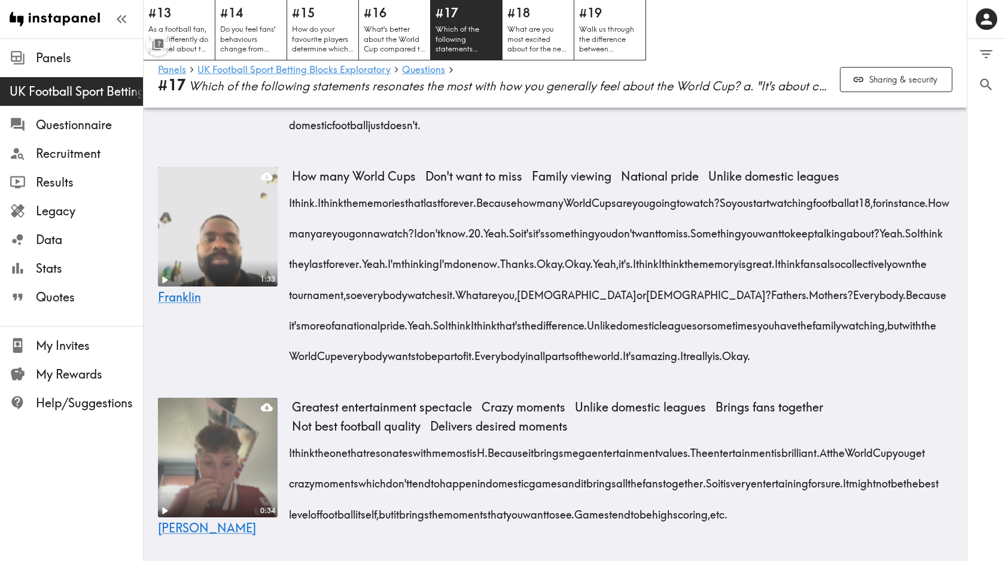
scroll to position [5281, 0]
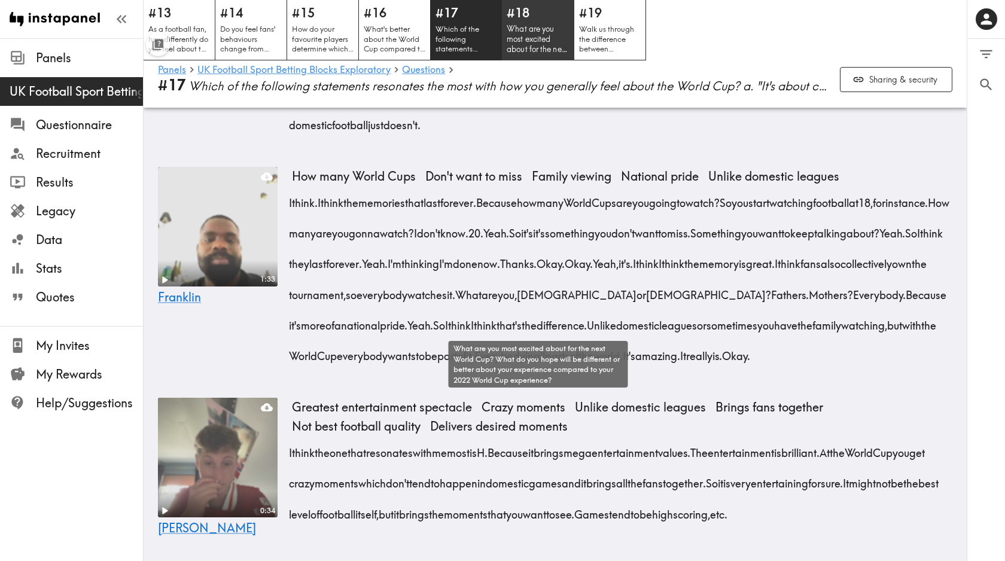
click at [556, 45] on p "What are you most excited about for the next World Cup? What do you hope will b…" at bounding box center [538, 39] width 63 height 31
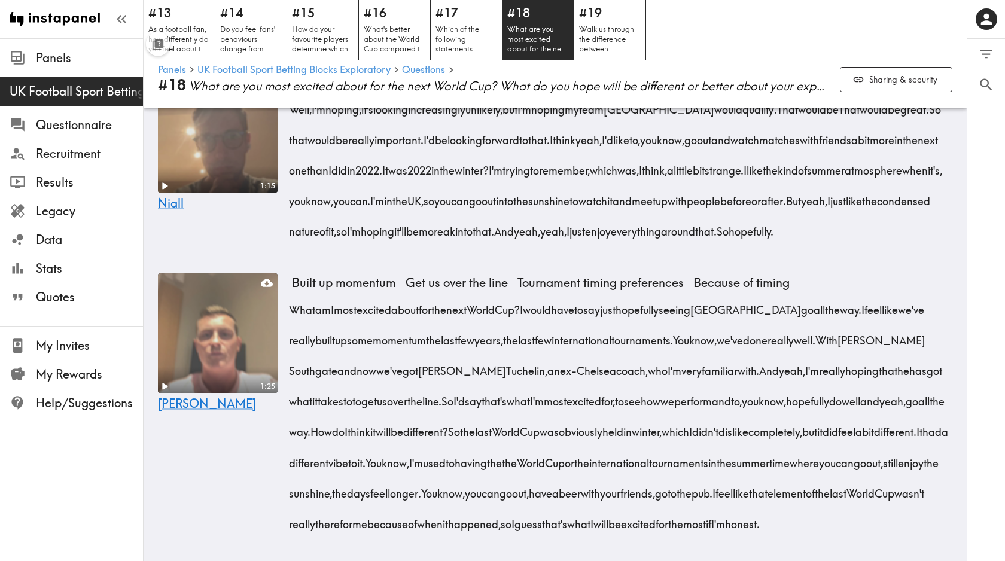
scroll to position [1629, 0]
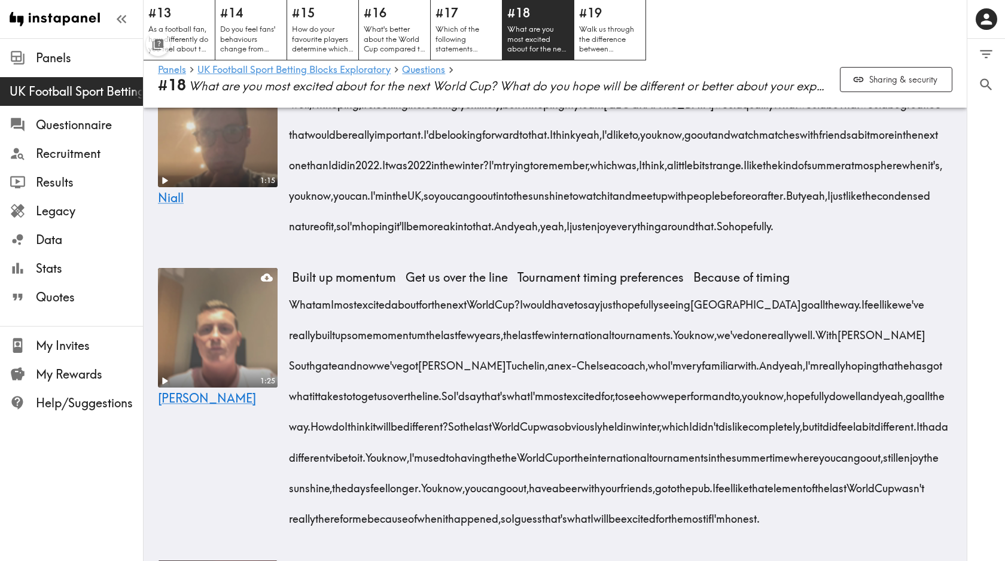
drag, startPoint x: 540, startPoint y: 328, endPoint x: 907, endPoint y: 234, distance: 378.6
click at [907, 234] on div "Well, I'm hoping, it's looking increasingly unlikely, but I'm hoping my team Ir…" at bounding box center [622, 160] width 660 height 153
